Goal: Task Accomplishment & Management: Complete application form

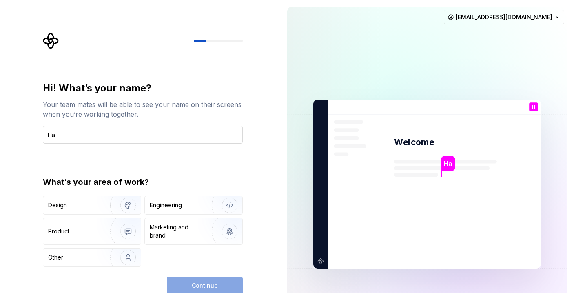
type input "H"
type input "NamPV"
click at [87, 205] on div "Design" at bounding box center [73, 205] width 51 height 8
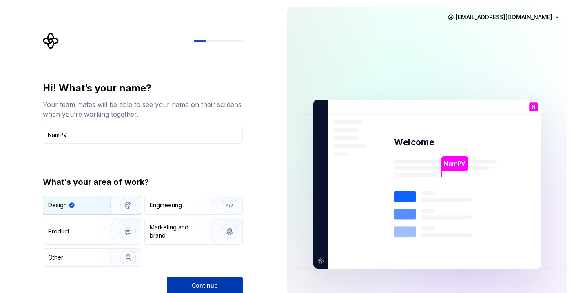
click at [194, 281] on span "Continue" at bounding box center [205, 285] width 26 height 8
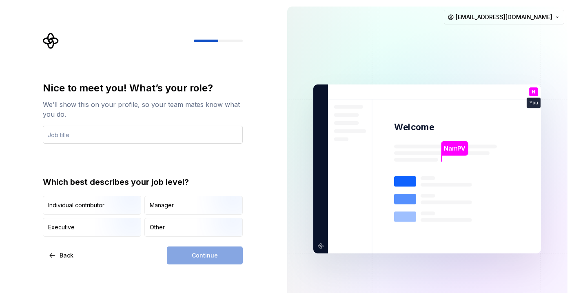
click at [194, 130] on input "text" at bounding box center [143, 135] width 200 height 18
type input "Dev"
click at [182, 247] on div "Continue" at bounding box center [205, 255] width 76 height 18
click at [159, 211] on div "Manager" at bounding box center [193, 205] width 97 height 18
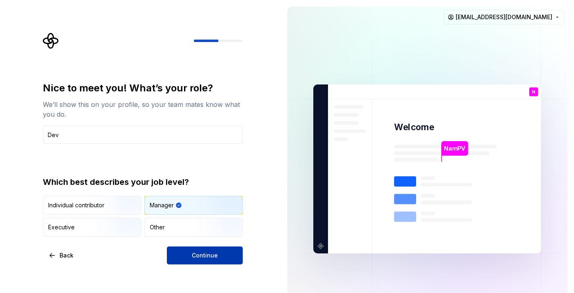
click at [184, 254] on button "Continue" at bounding box center [205, 255] width 76 height 18
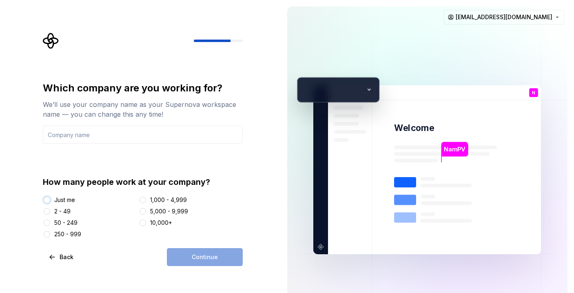
click at [46, 202] on button "Just me" at bounding box center [47, 199] width 7 height 7
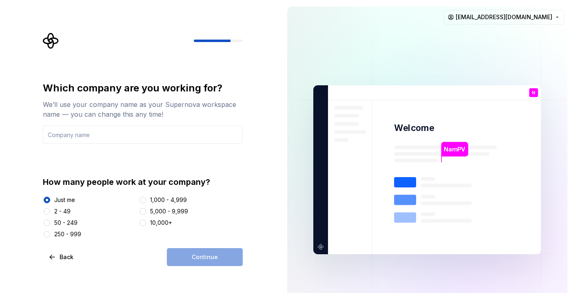
click at [183, 259] on div "Continue" at bounding box center [205, 257] width 76 height 18
click at [130, 135] on input "text" at bounding box center [143, 135] width 200 height 18
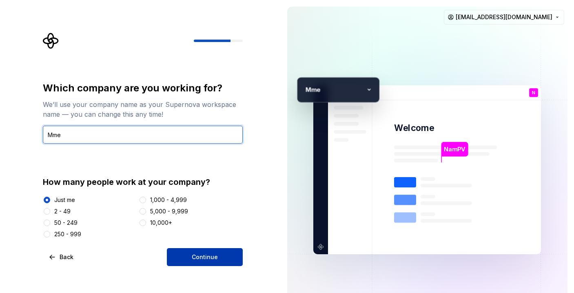
type input "Mme"
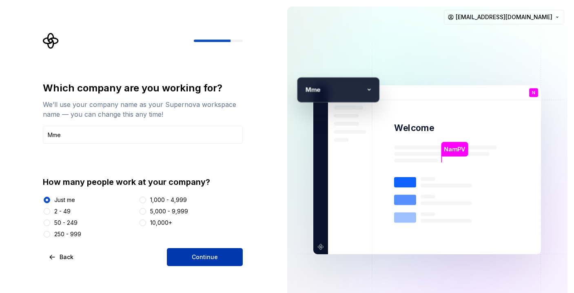
click at [182, 260] on button "Continue" at bounding box center [205, 257] width 76 height 18
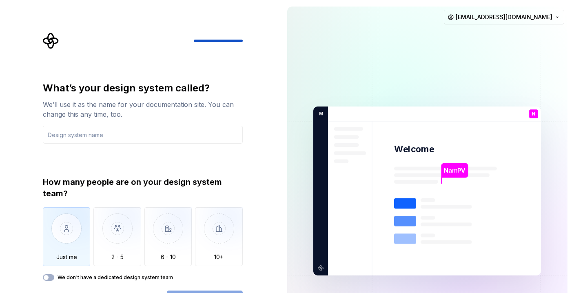
click at [68, 235] on img "button" at bounding box center [67, 234] width 48 height 55
click at [113, 132] on input "text" at bounding box center [143, 135] width 200 height 18
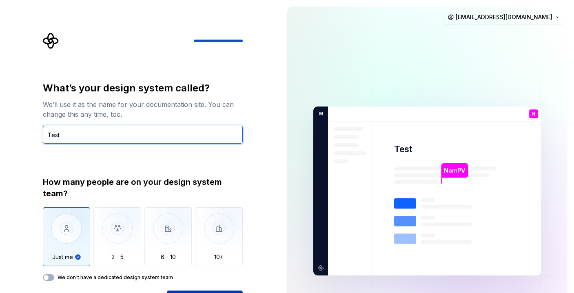
type input "Test"
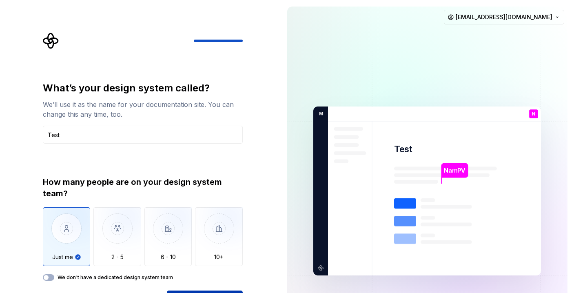
click at [250, 131] on div "What’s your design system called? We’ll use it as the name for your documentati…" at bounding box center [145, 171] width 214 height 276
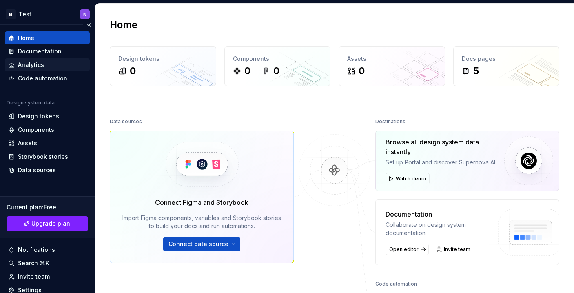
click at [52, 64] on div "Analytics" at bounding box center [47, 65] width 78 height 8
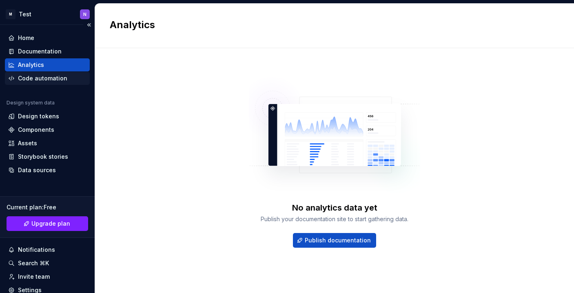
click at [55, 78] on div "Code automation" at bounding box center [42, 78] width 49 height 8
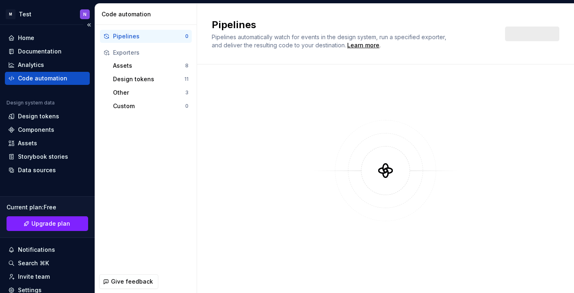
click at [55, 78] on div "Code automation" at bounding box center [42, 78] width 49 height 8
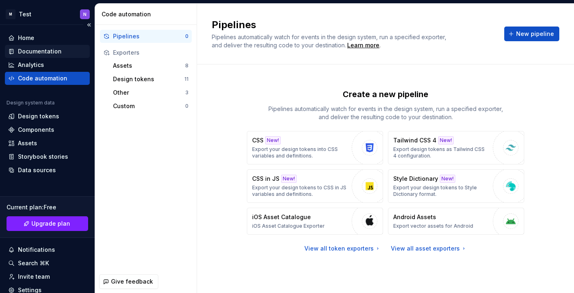
click at [57, 53] on div "Documentation" at bounding box center [40, 51] width 44 height 8
